Goal: Task Accomplishment & Management: Use online tool/utility

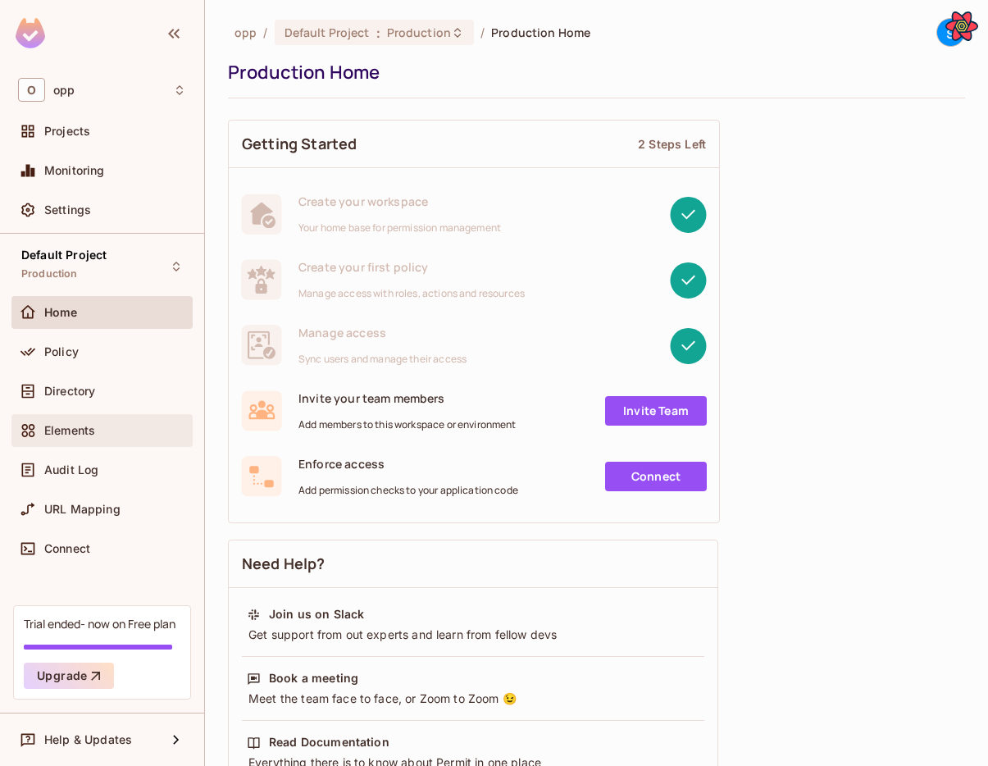
click at [103, 416] on div "Elements" at bounding box center [101, 430] width 181 height 33
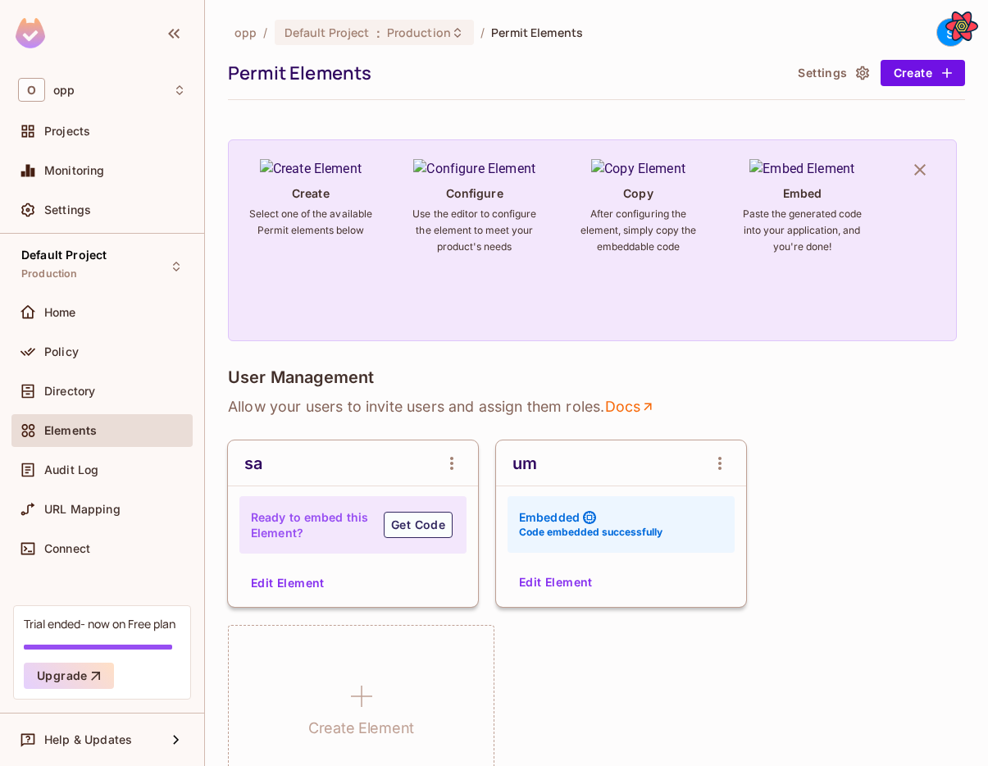
click at [567, 579] on button "Edit Element" at bounding box center [555, 582] width 87 height 26
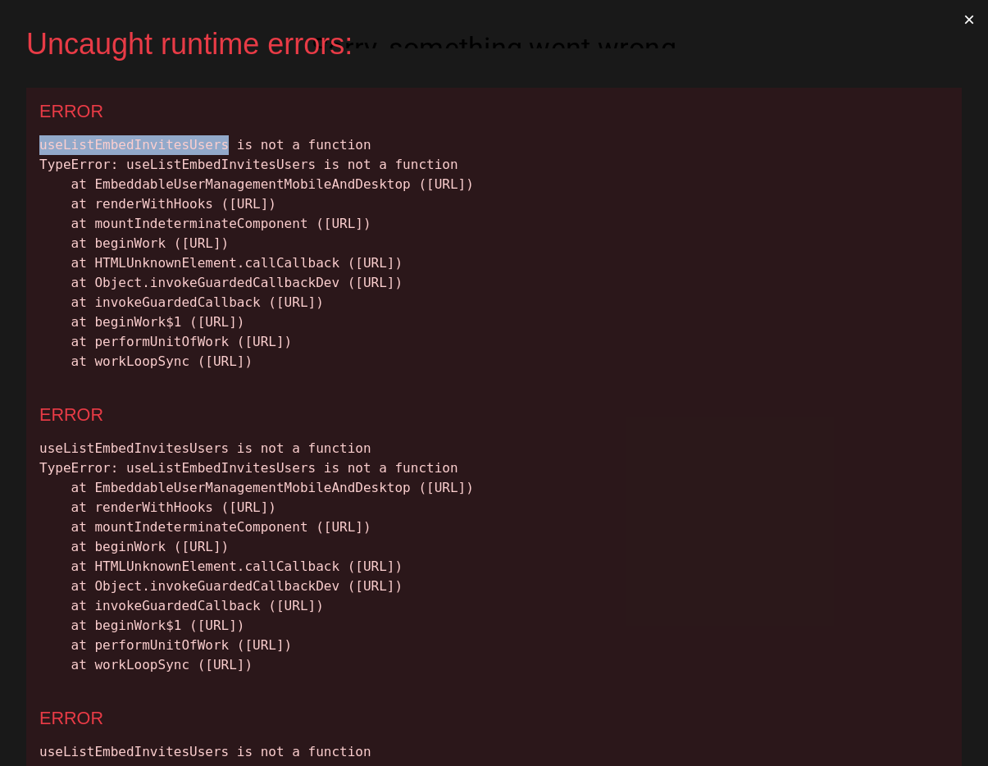
drag, startPoint x: 231, startPoint y: 148, endPoint x: 41, endPoint y: 139, distance: 190.3
click at [41, 139] on div "useListEmbedInvitesUsers is not a function TypeError: useListEmbedInvitesUsers …" at bounding box center [493, 253] width 909 height 236
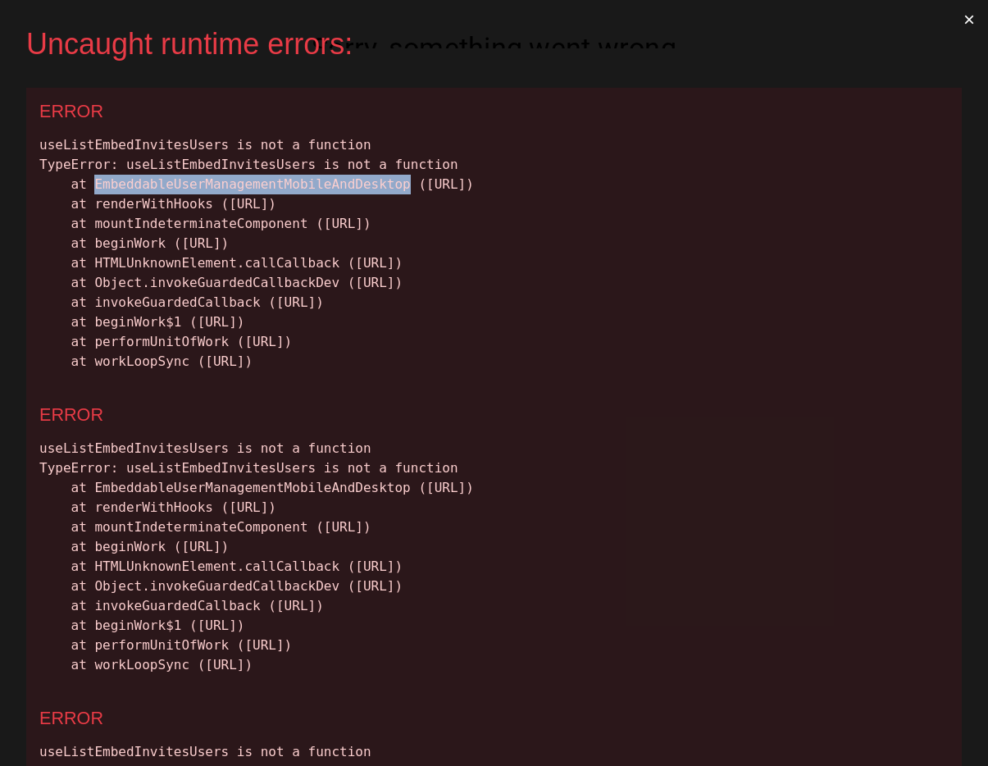
drag, startPoint x: 93, startPoint y: 179, endPoint x: 409, endPoint y: 192, distance: 316.6
click at [409, 192] on div "useListEmbedInvitesUsers is not a function TypeError: useListEmbedInvitesUsers …" at bounding box center [493, 253] width 909 height 236
copy div "EmbeddableUserManagementMobileAndDesktop"
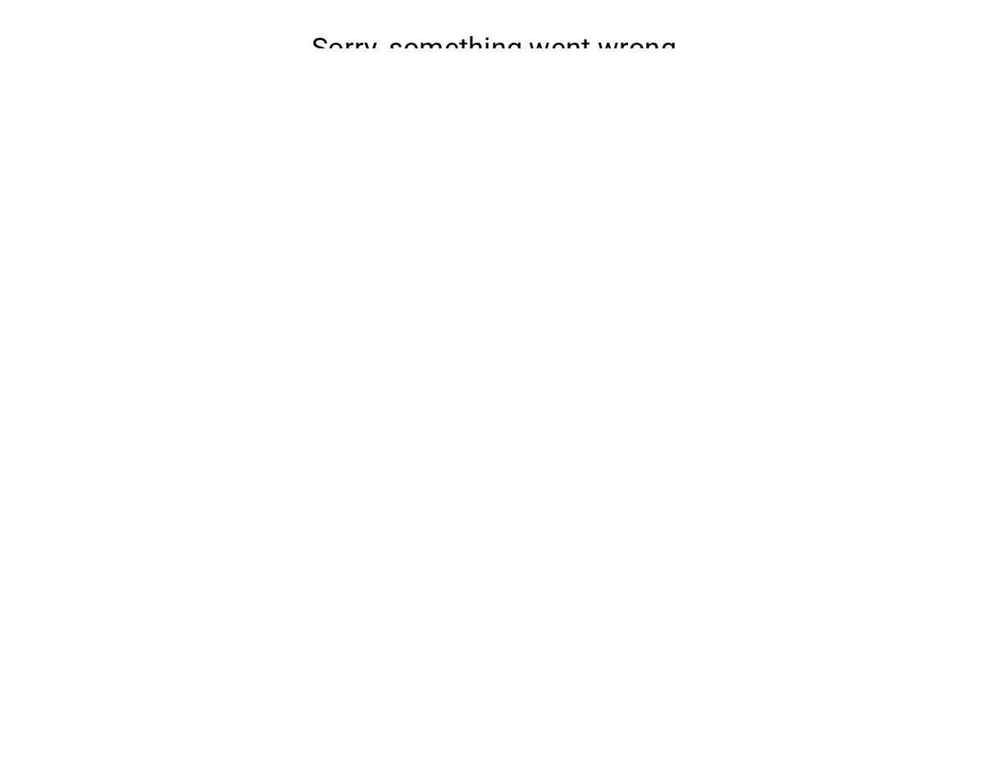
click at [486, 160] on button "Reload" at bounding box center [493, 144] width 71 height 30
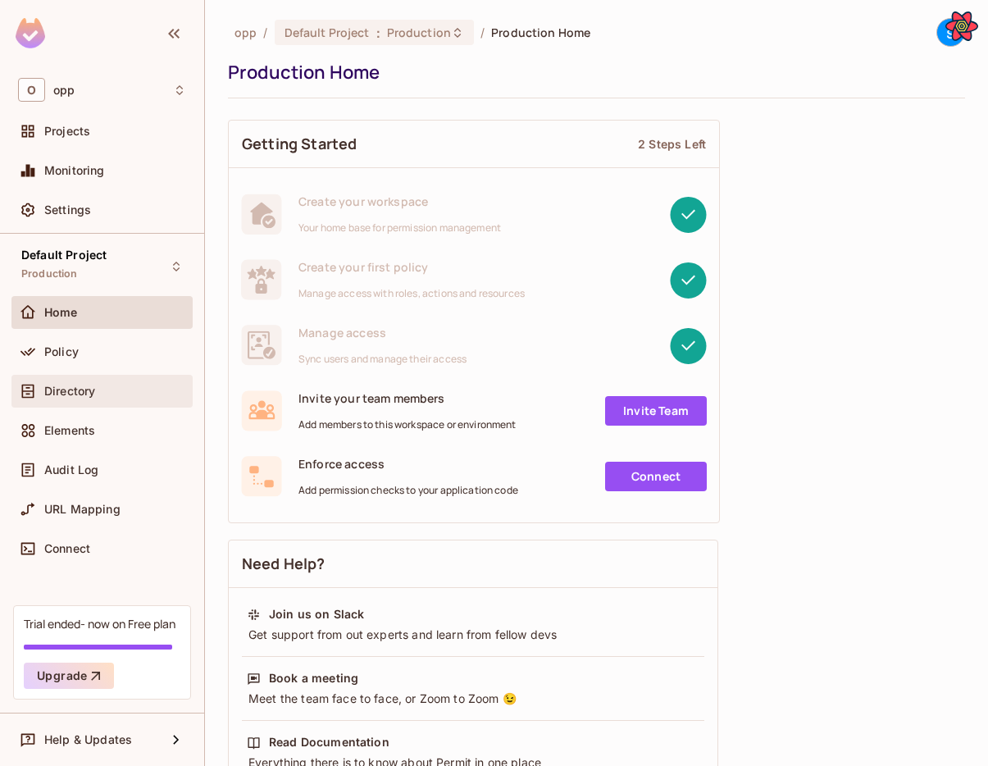
click at [81, 407] on div "Directory" at bounding box center [101, 391] width 181 height 33
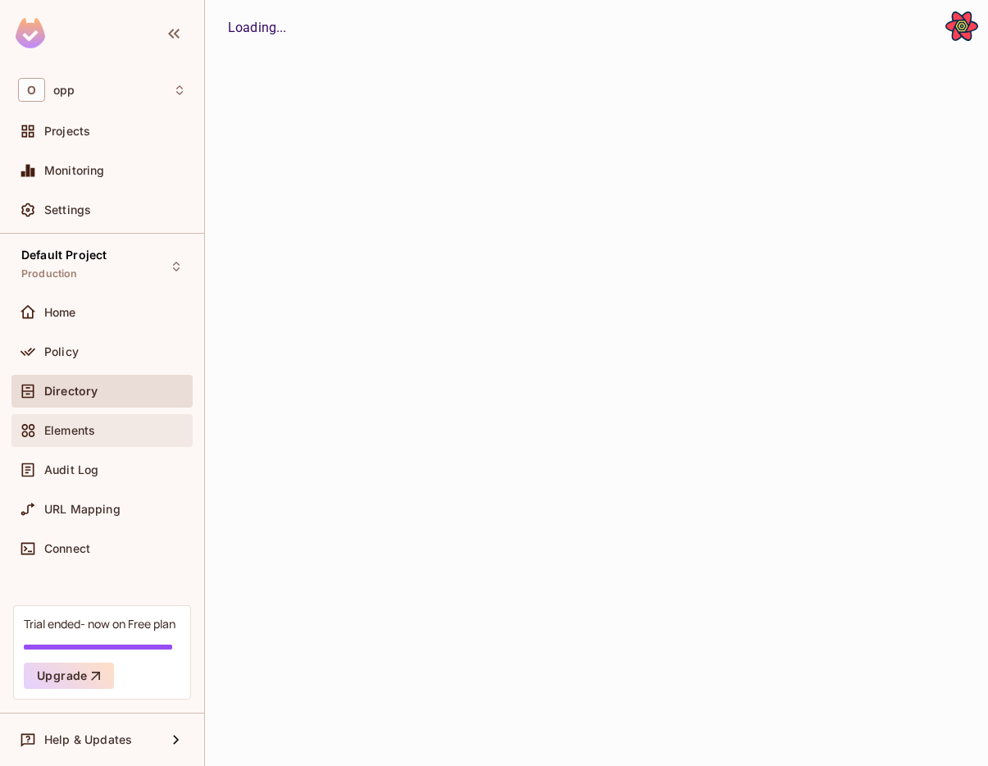
click at [77, 435] on span "Elements" at bounding box center [69, 430] width 51 height 13
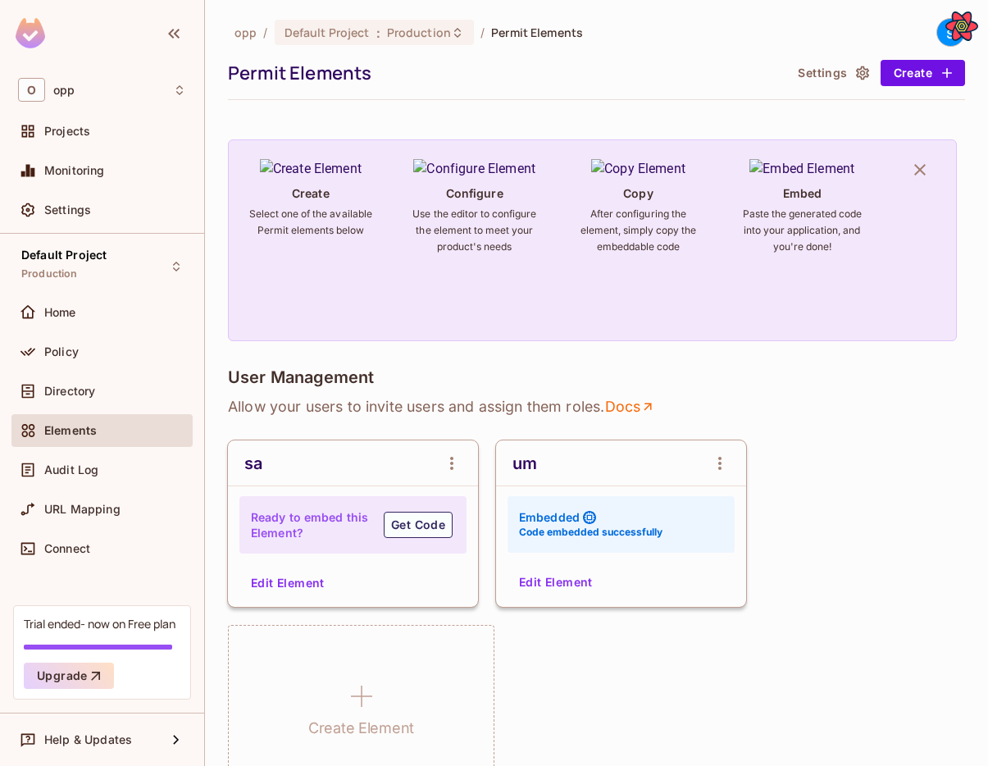
click at [294, 587] on button "Edit Element" at bounding box center [287, 583] width 87 height 26
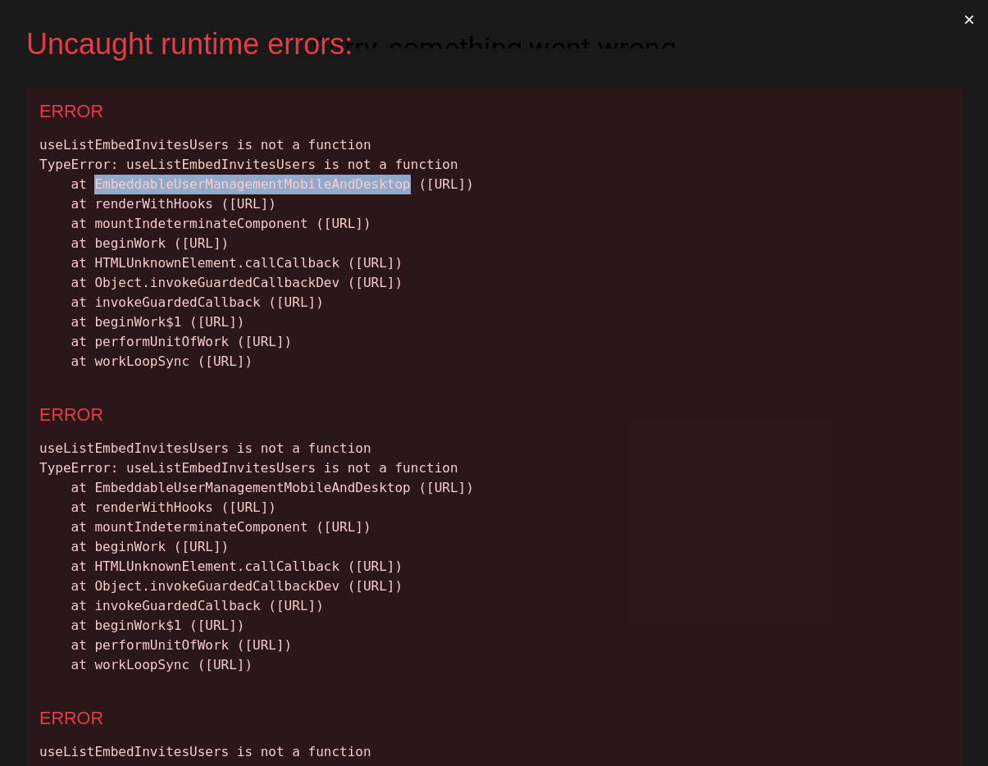
drag, startPoint x: 93, startPoint y: 185, endPoint x: 410, endPoint y: 189, distance: 316.4
click at [410, 189] on div "useListEmbedInvitesUsers is not a function TypeError: useListEmbedInvitesUsers …" at bounding box center [493, 253] width 909 height 236
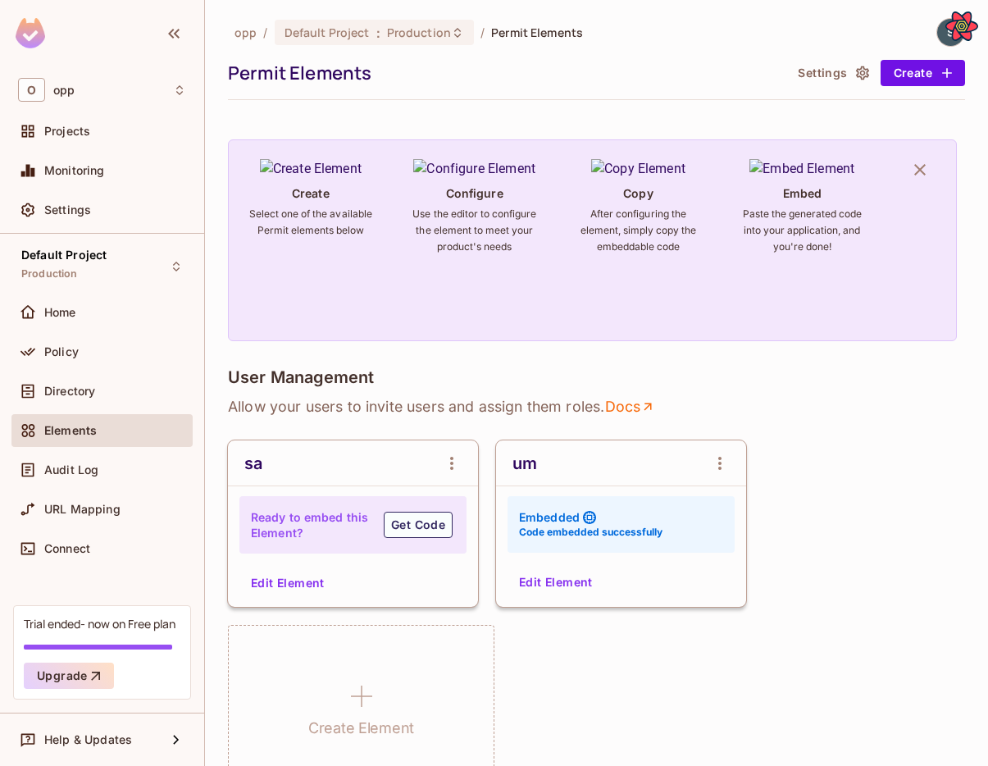
click at [543, 593] on button "Edit Element" at bounding box center [555, 582] width 87 height 26
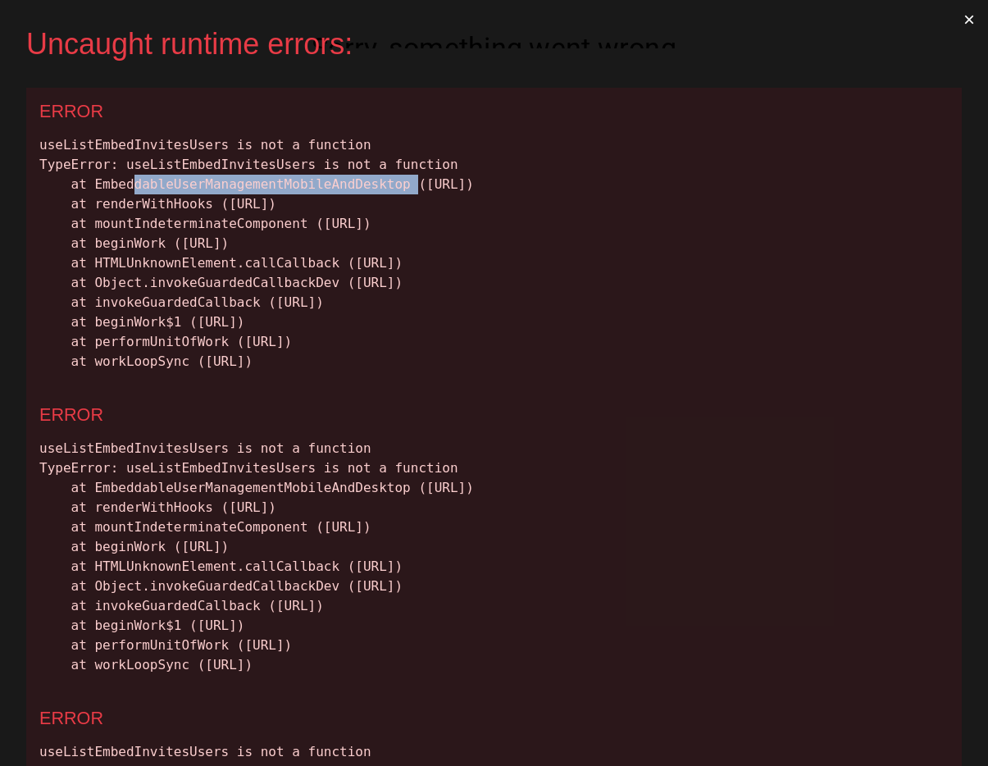
drag, startPoint x: 419, startPoint y: 184, endPoint x: 135, endPoint y: 184, distance: 283.6
click at [135, 184] on div "useListEmbedInvitesUsers is not a function TypeError: useListEmbedInvitesUsers …" at bounding box center [493, 253] width 909 height 236
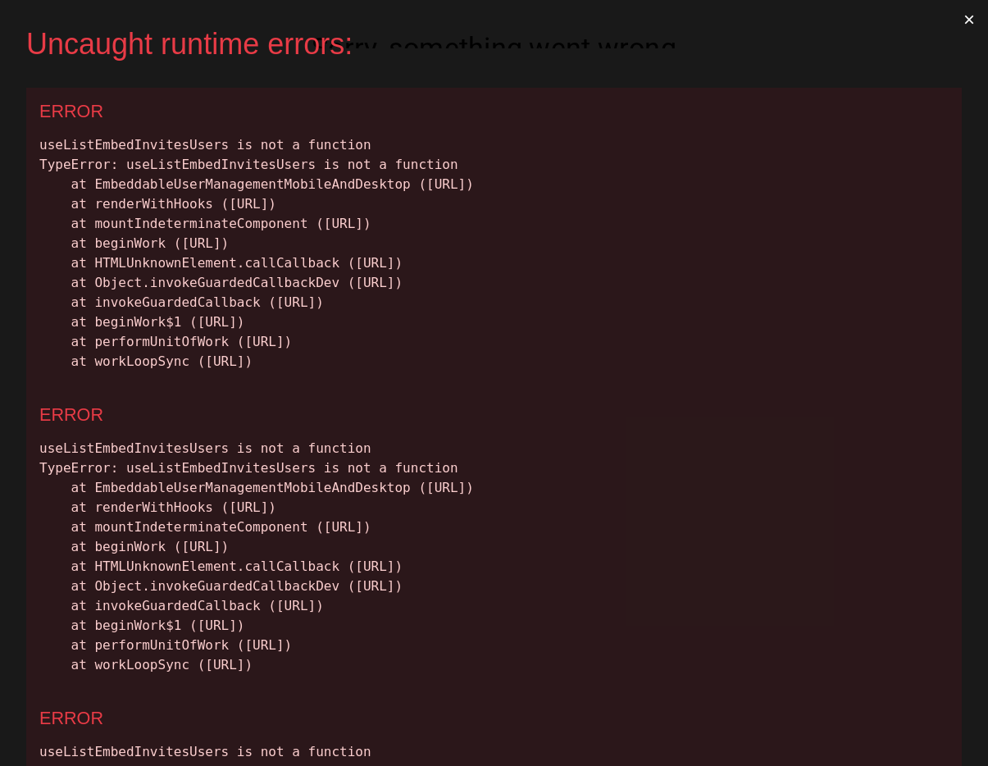
click at [143, 170] on div "useListEmbedInvitesUsers is not a function TypeError: useListEmbedInvitesUsers …" at bounding box center [493, 253] width 909 height 236
click at [179, 166] on div "useListEmbedInvitesUsers is not a function TypeError: useListEmbedInvitesUsers …" at bounding box center [493, 253] width 909 height 236
copy div "useListEmbedInvitesUsers"
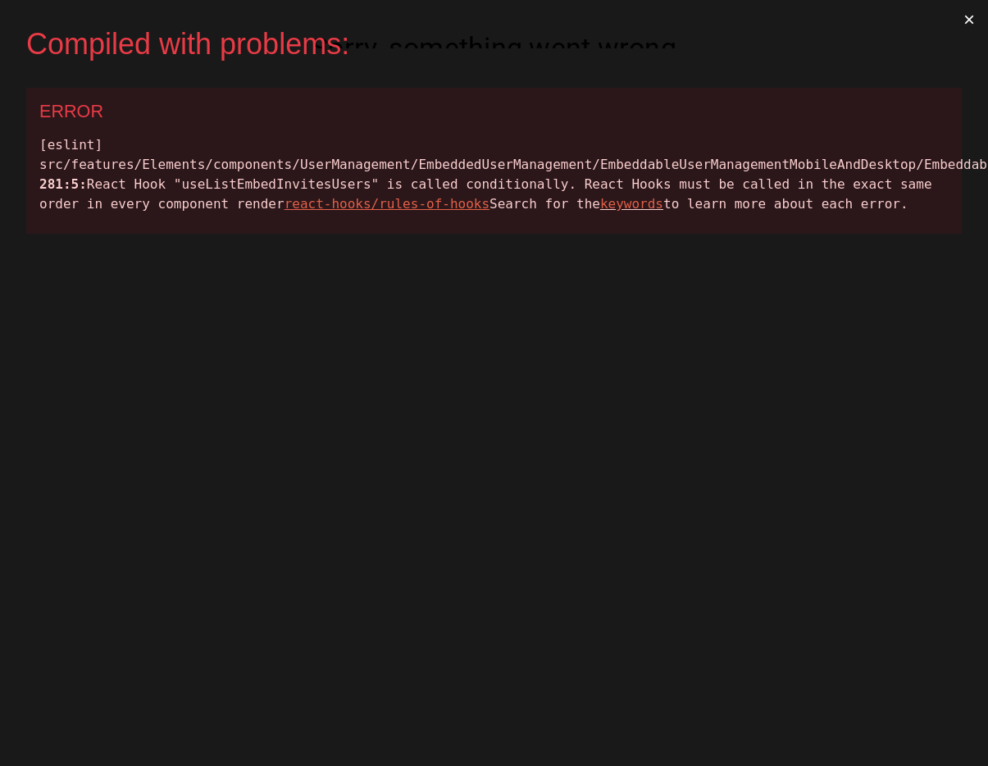
click at [964, 20] on button "×" at bounding box center [969, 19] width 38 height 39
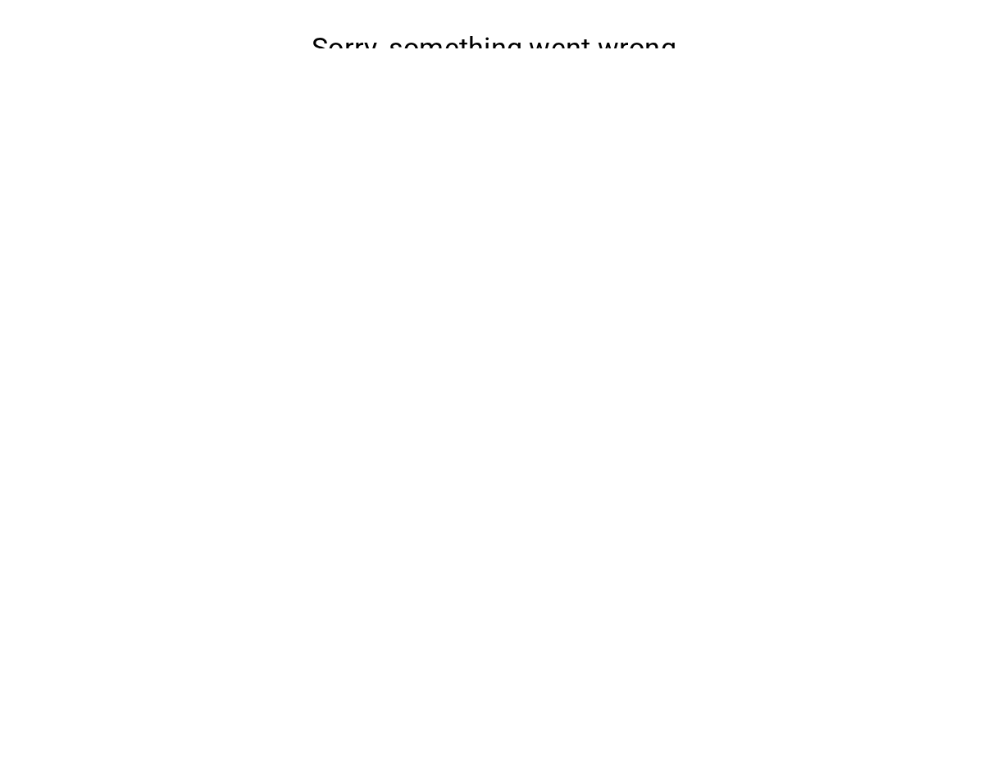
click at [471, 160] on button "Reload" at bounding box center [493, 144] width 71 height 30
click at [497, 160] on button "Reload" at bounding box center [493, 144] width 71 height 30
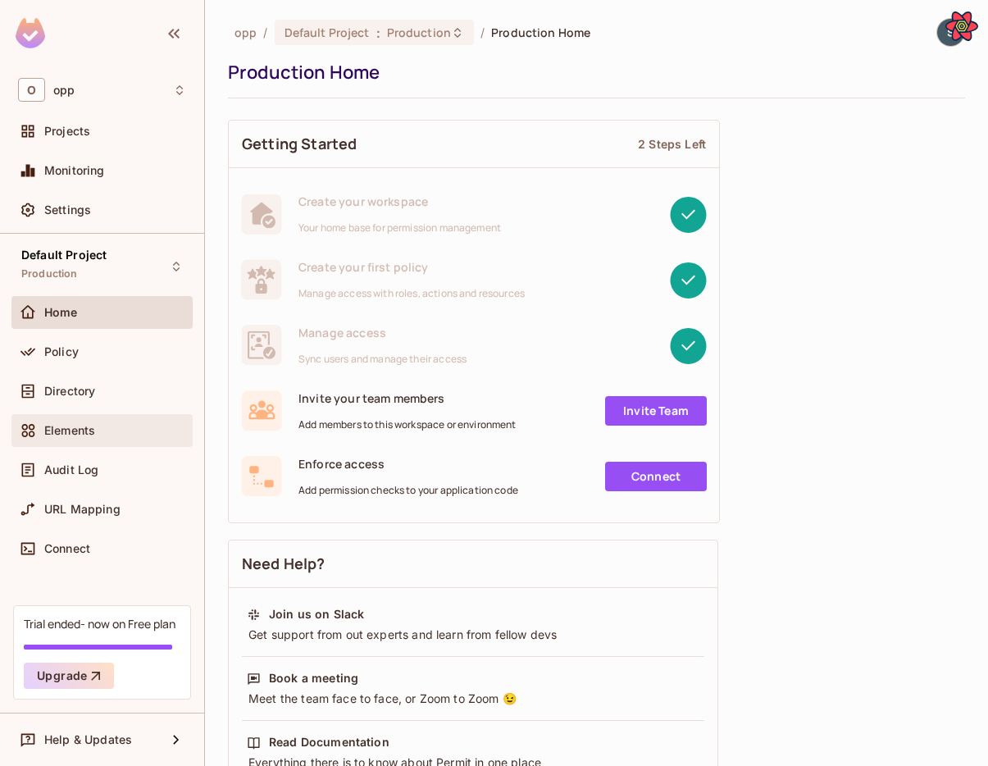
click at [102, 430] on div "Elements" at bounding box center [115, 430] width 142 height 13
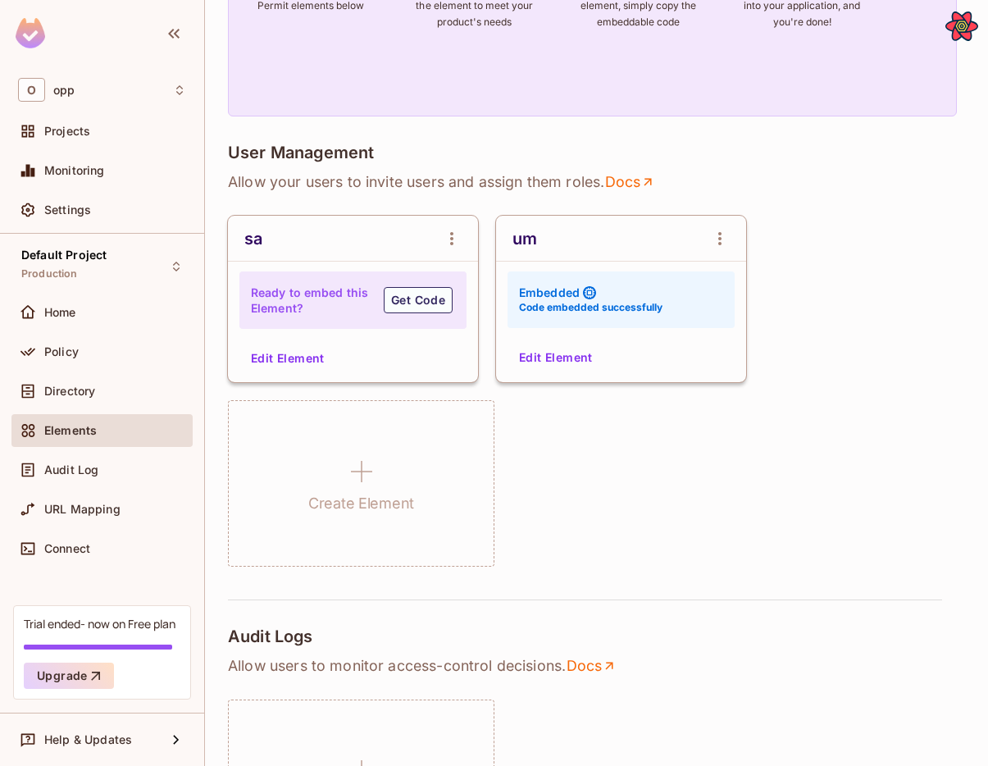
scroll to position [308, 0]
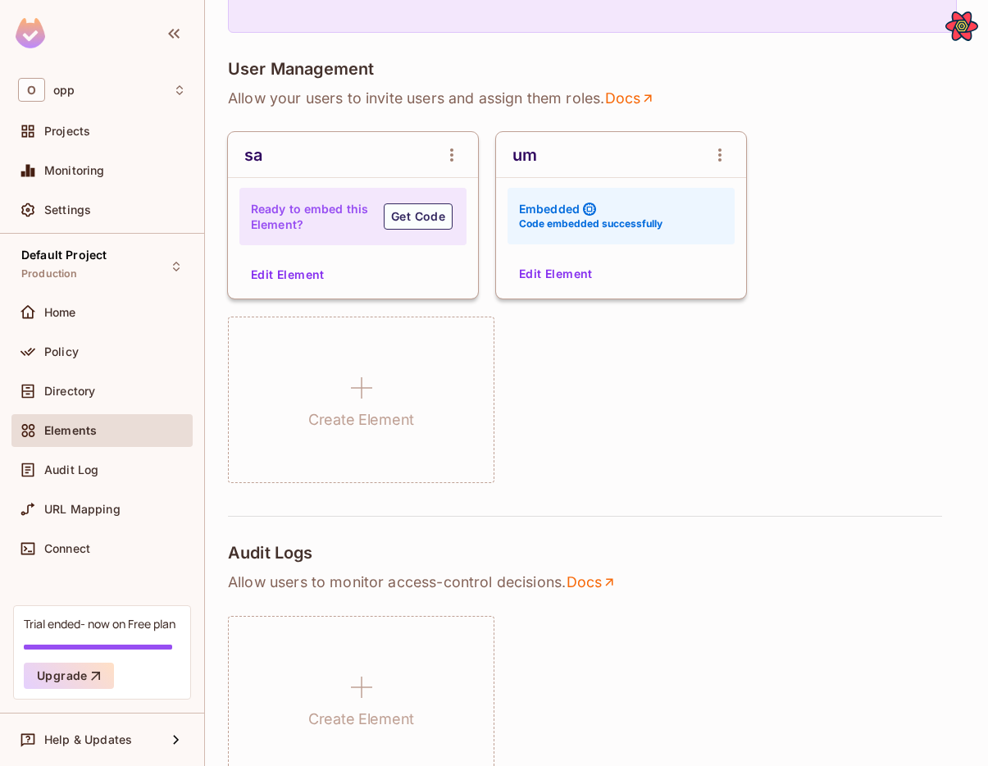
click at [551, 279] on button "Edit Element" at bounding box center [555, 274] width 87 height 26
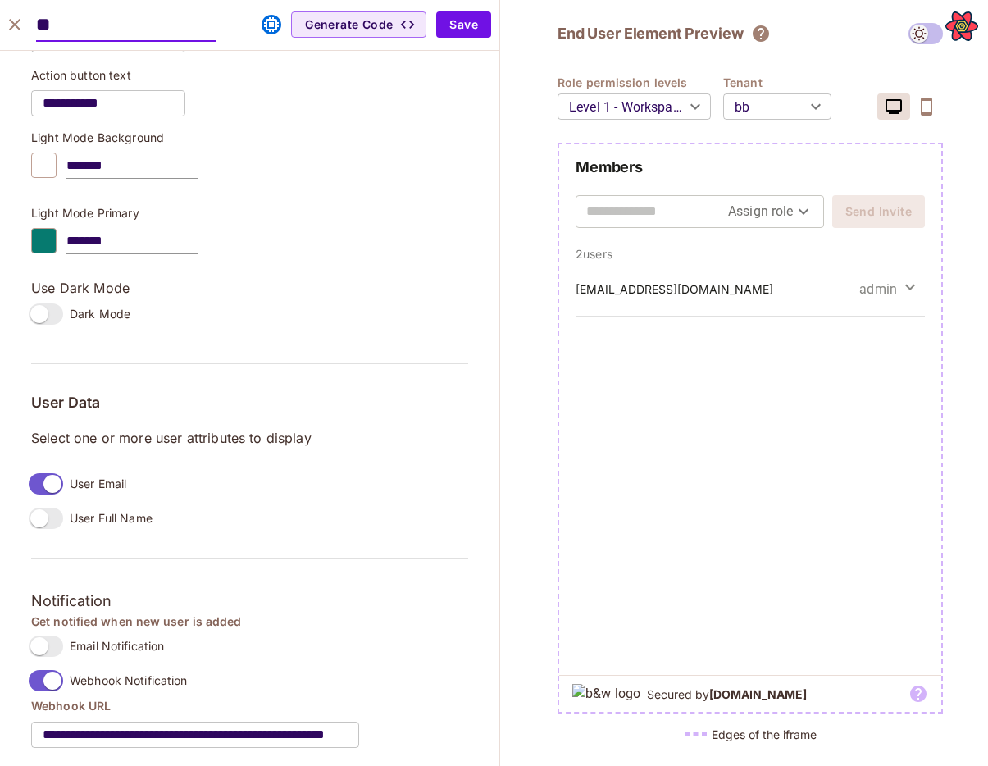
scroll to position [1214, 0]
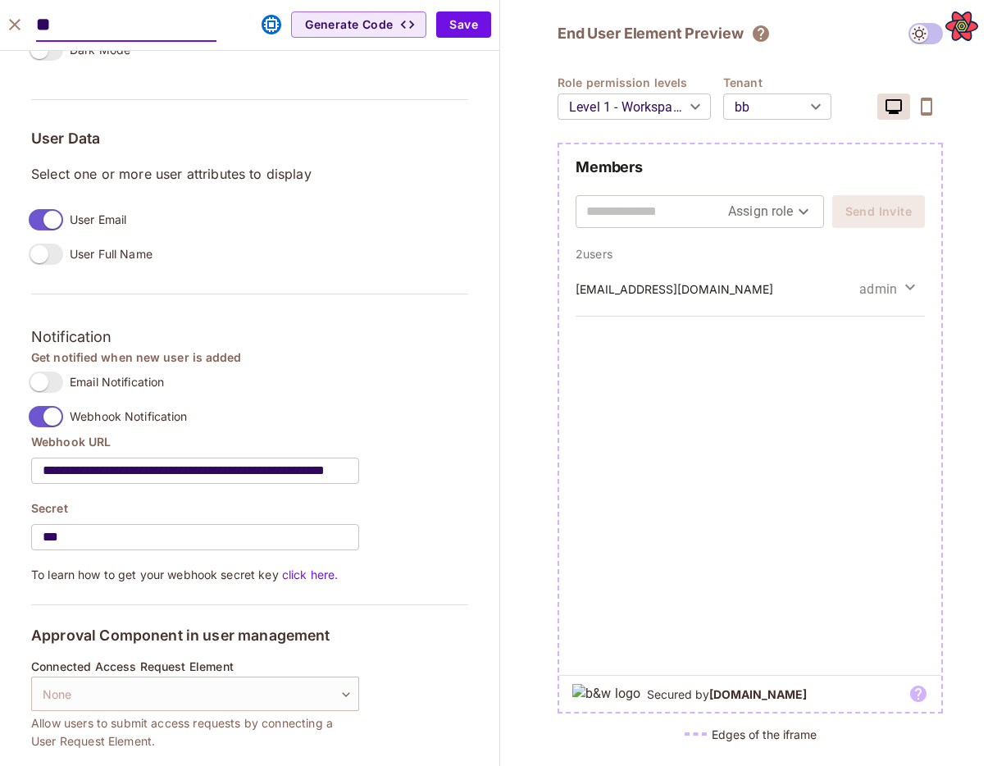
click at [18, 23] on icon "close" at bounding box center [15, 25] width 20 height 20
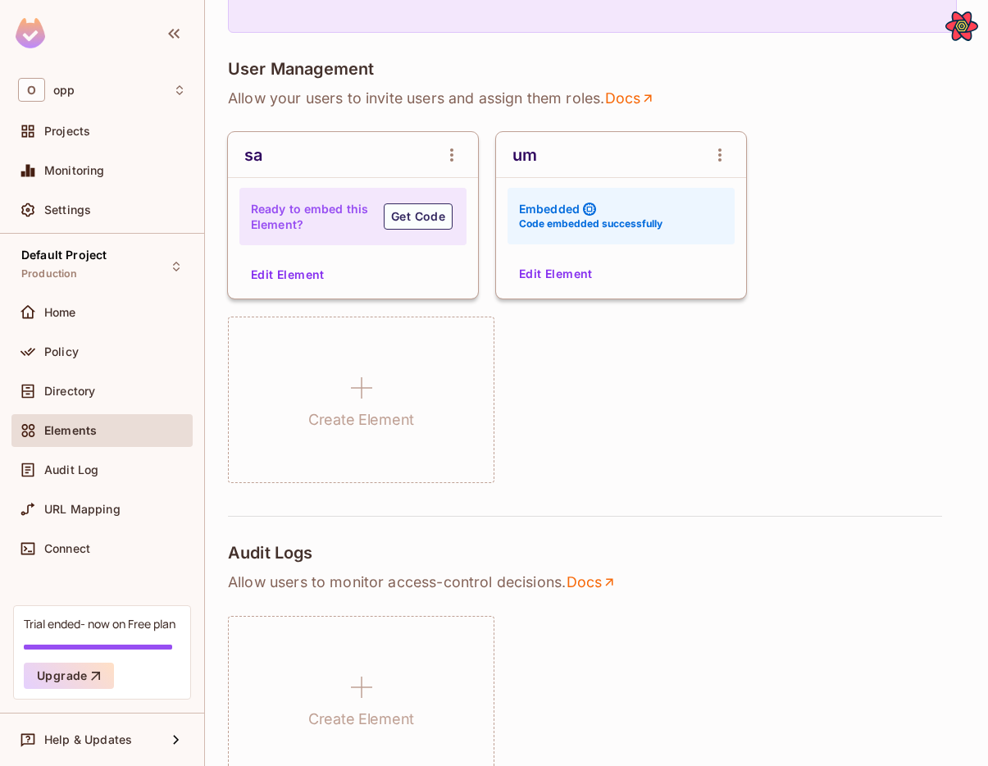
scroll to position [1092, 0]
click at [940, 119] on div "User Management Allow your users to invite users and assign them roles . Docs s…" at bounding box center [596, 271] width 737 height 424
